Goal: Check status: Check status

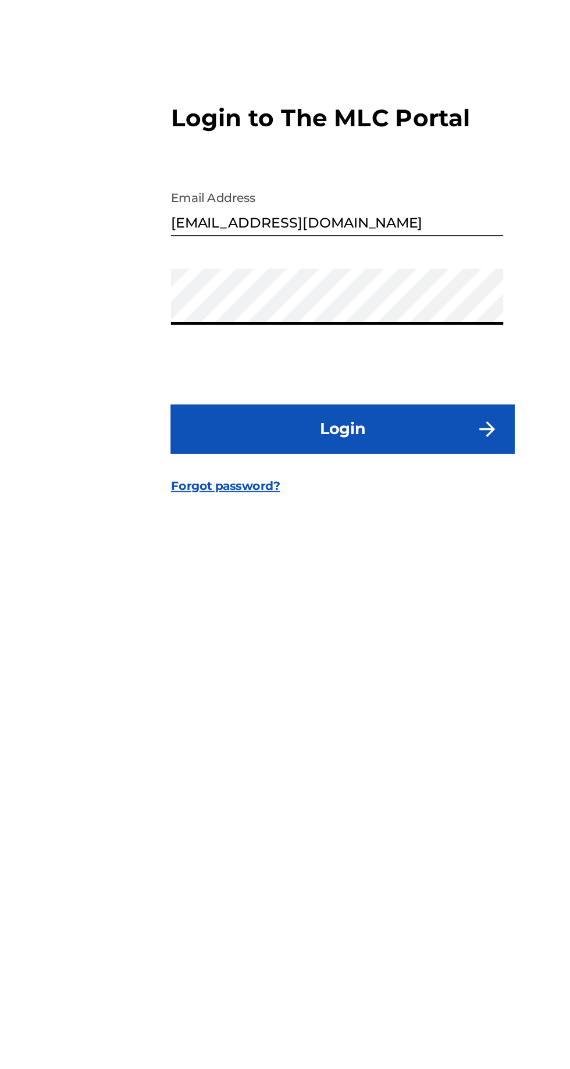
click at [183, 618] on button "Login" at bounding box center [285, 632] width 204 height 29
click at [308, 647] on button "Login" at bounding box center [285, 632] width 204 height 29
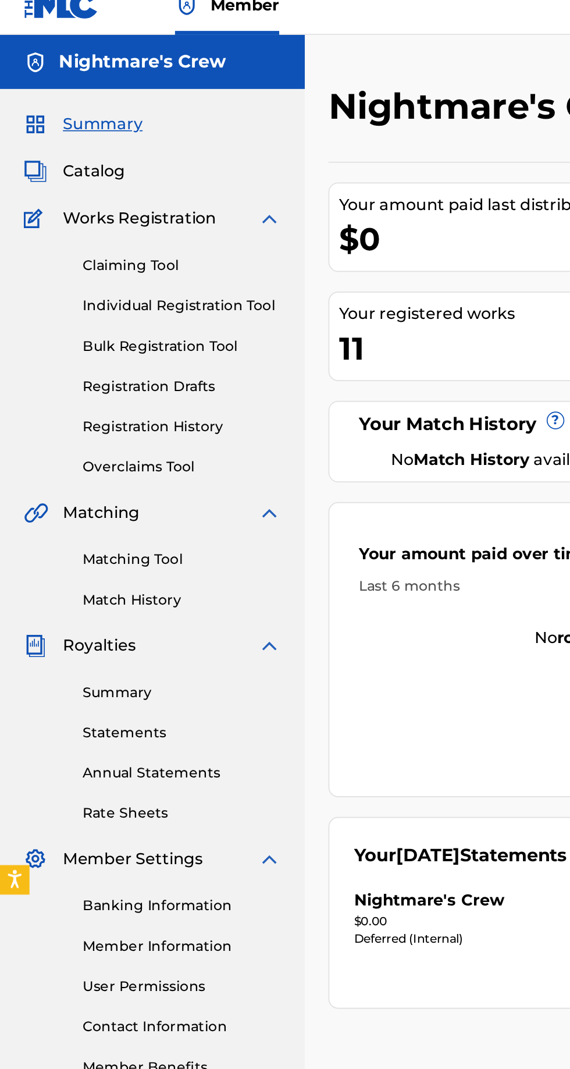
click at [79, 422] on link "Summary" at bounding box center [108, 424] width 118 height 12
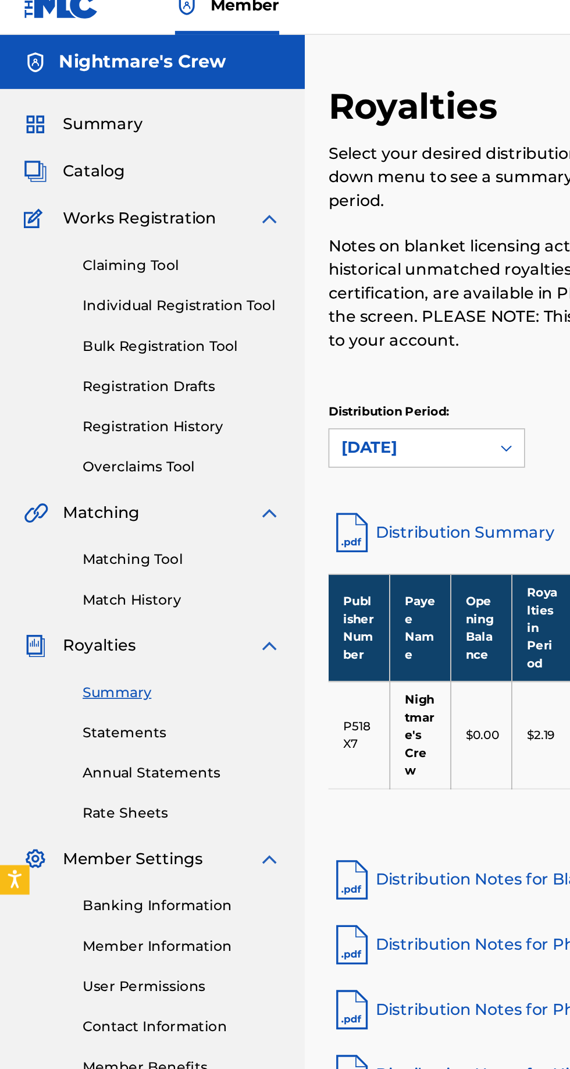
click at [120, 262] on link "Registration History" at bounding box center [108, 267] width 118 height 12
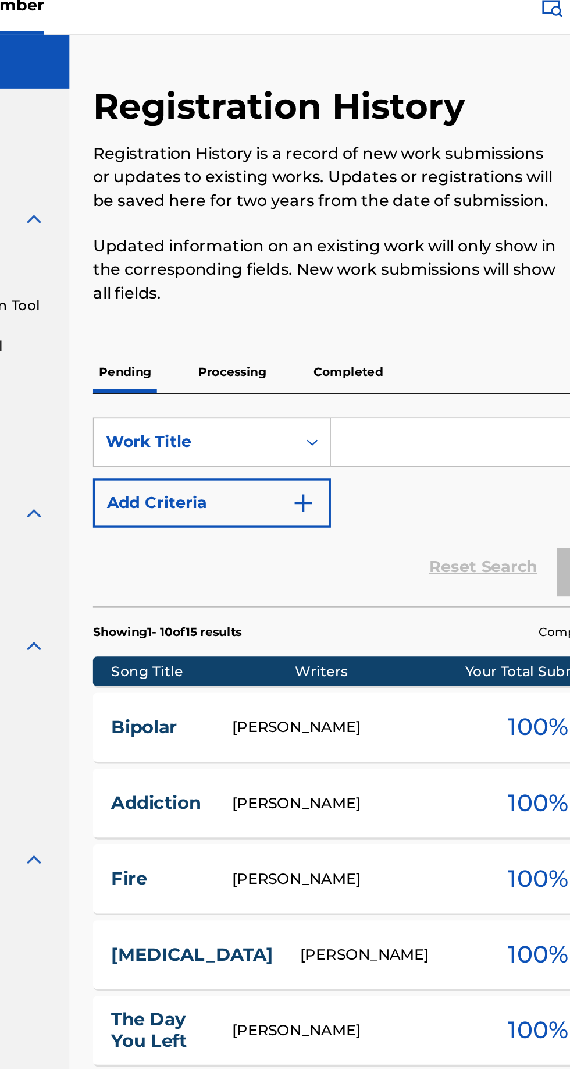
click at [285, 233] on p "Processing" at bounding box center [276, 234] width 47 height 24
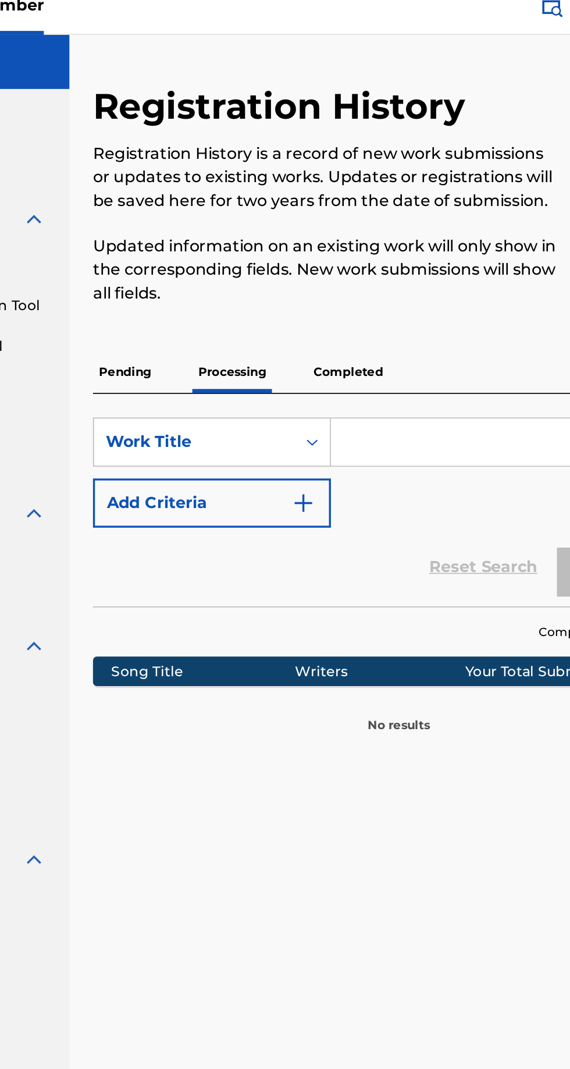
click at [227, 225] on p "Pending" at bounding box center [213, 234] width 38 height 24
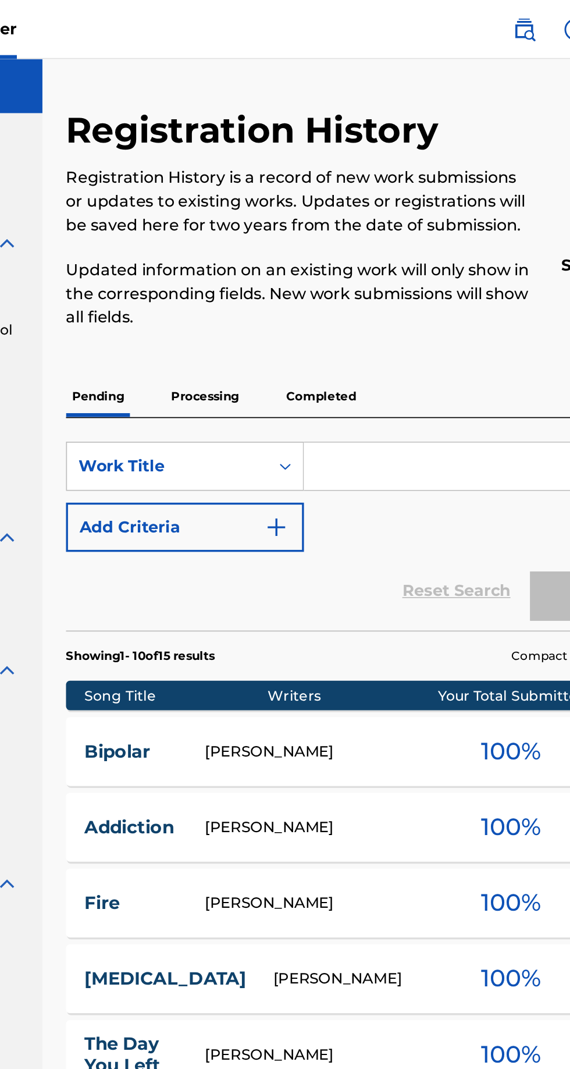
click at [349, 234] on p "Completed" at bounding box center [345, 234] width 48 height 24
